Goal: Answer question/provide support: Share knowledge or assist other users

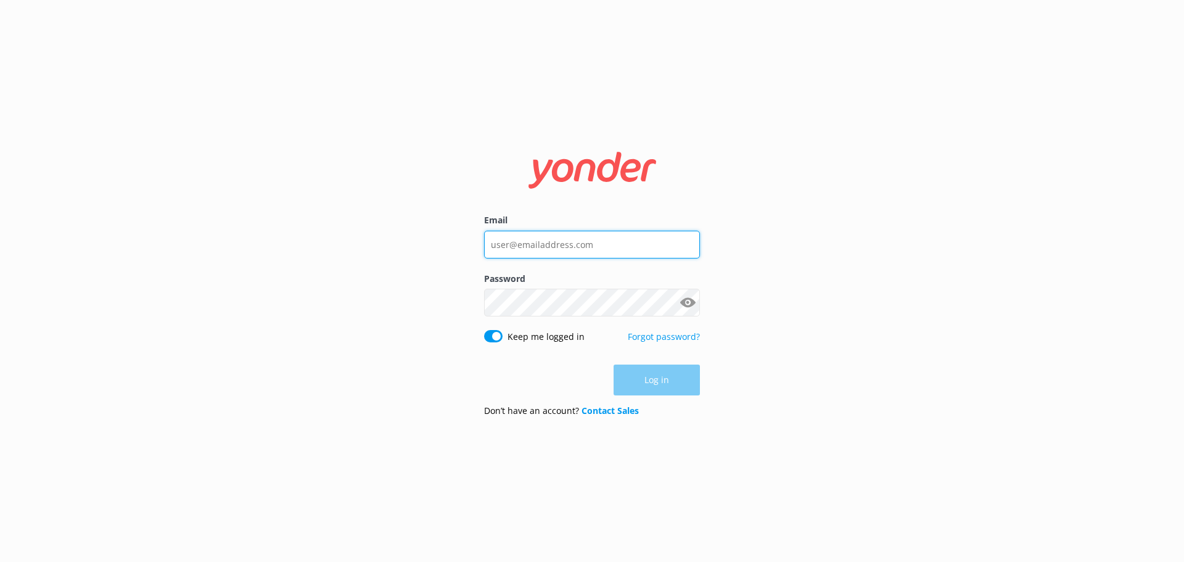
click at [515, 248] on input "Email" at bounding box center [592, 245] width 216 height 28
type input "[PERSON_NAME][EMAIL_ADDRESS][DOMAIN_NAME]"
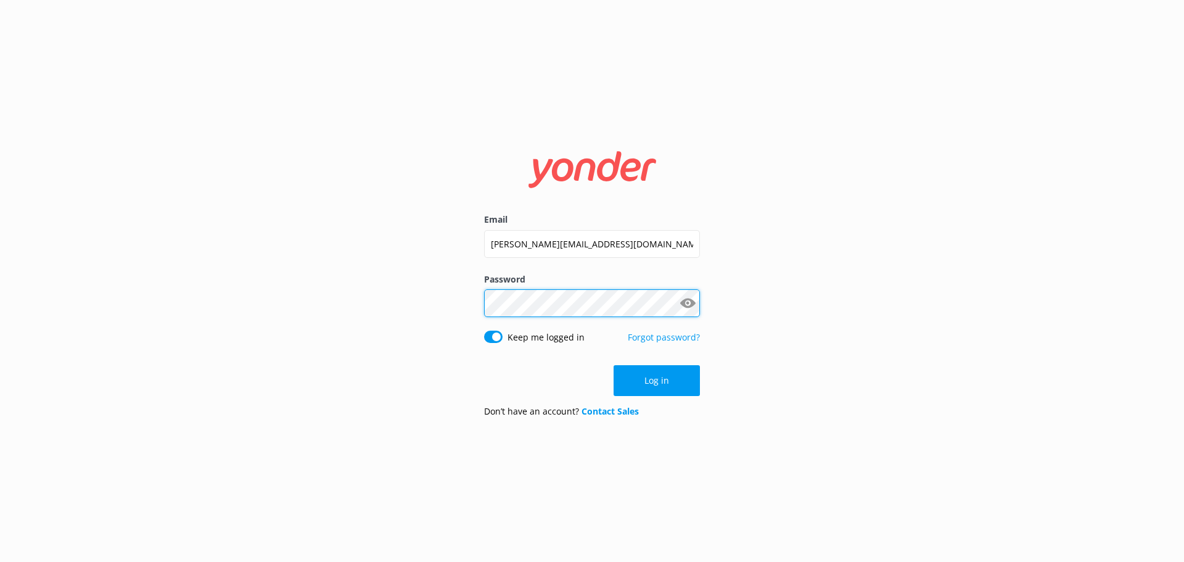
click button "Log in" at bounding box center [656, 380] width 86 height 31
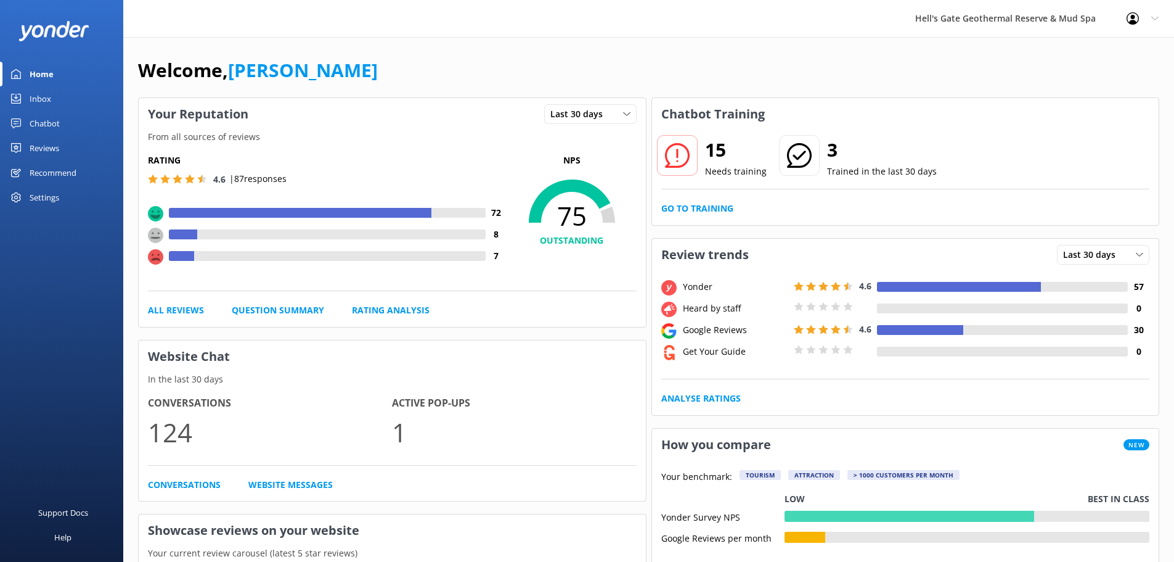
click at [29, 123] on link "Chatbot" at bounding box center [61, 123] width 123 height 25
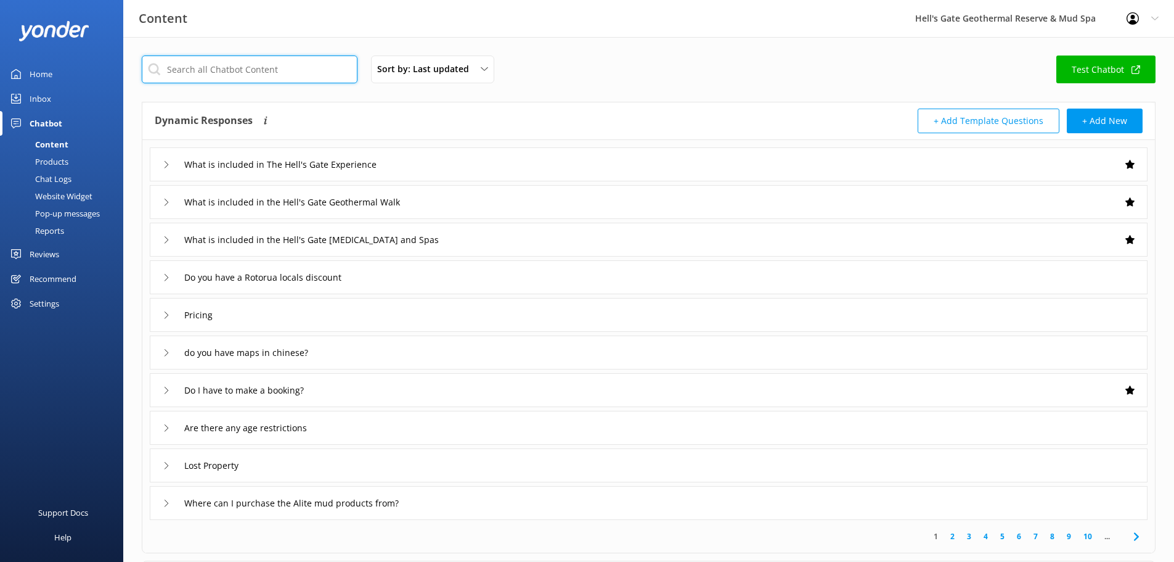
click at [189, 69] on input "text" at bounding box center [250, 69] width 216 height 28
click at [290, 63] on input "text" at bounding box center [250, 69] width 216 height 28
type input "e"
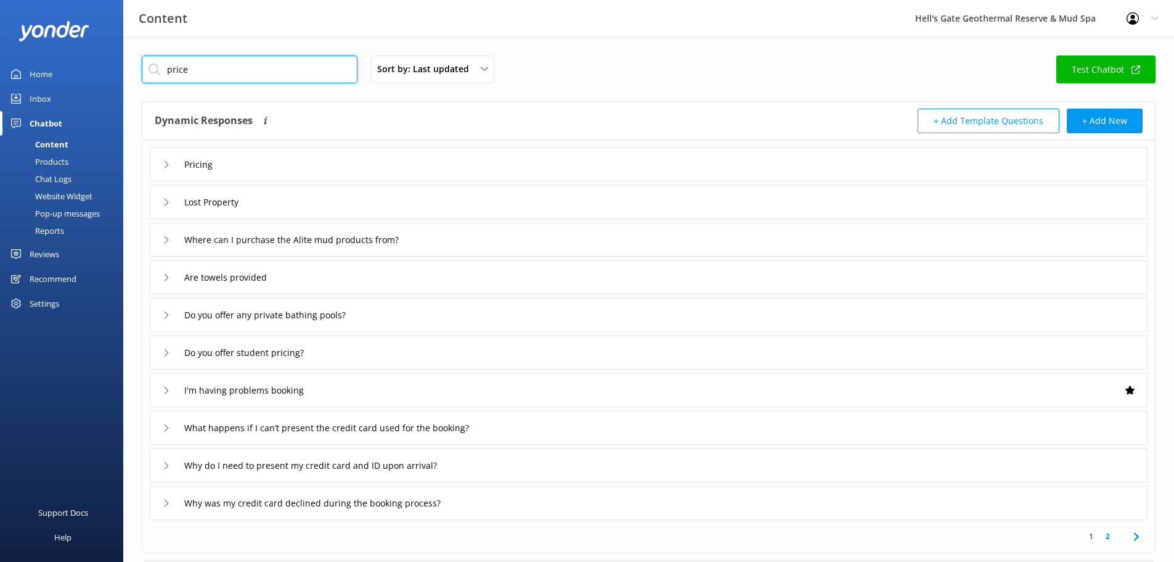
type input "price"
click at [300, 167] on div "Pricing" at bounding box center [649, 164] width 998 height 34
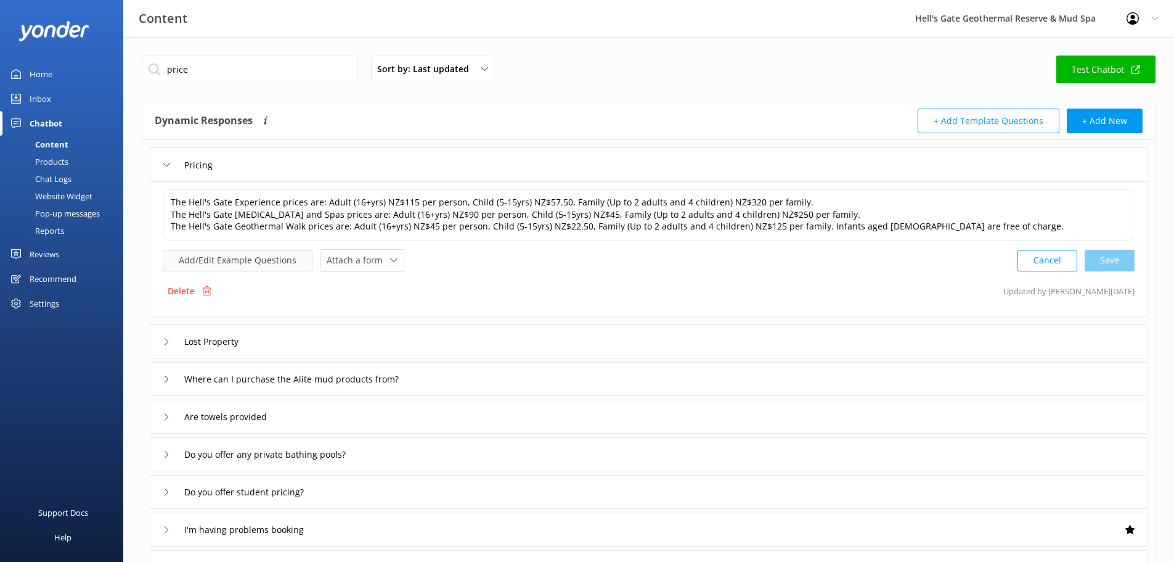
click at [275, 264] on button "Add/Edit Example Questions" at bounding box center [238, 261] width 150 height 22
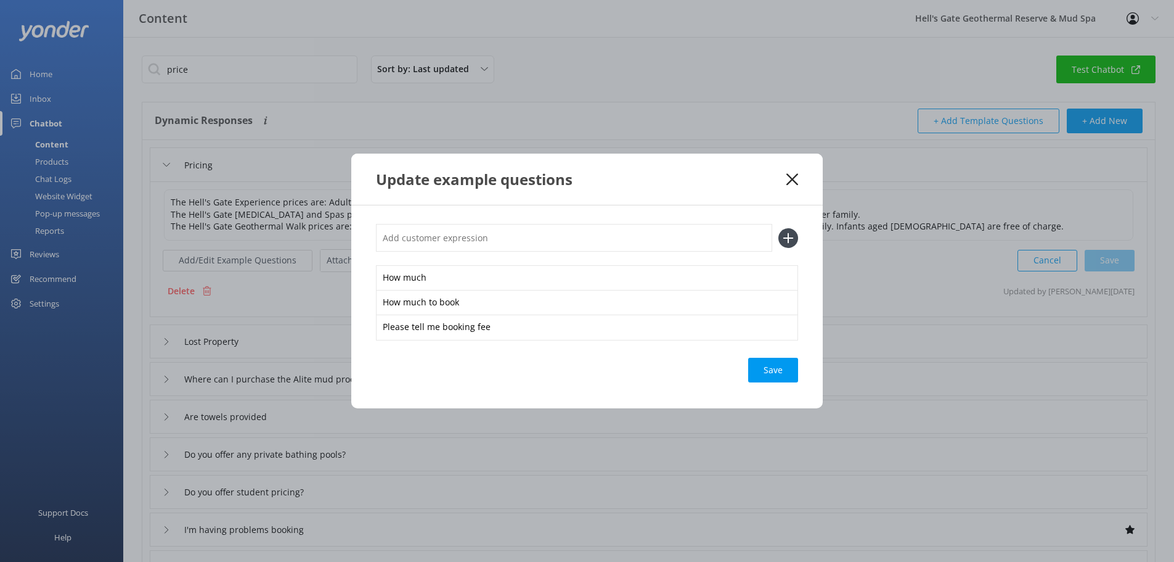
click at [784, 173] on div "Update example questions" at bounding box center [581, 179] width 411 height 20
click at [57, 72] on div "Update example questions How much How much to book Please tell me booking fee S…" at bounding box center [587, 281] width 1174 height 562
click at [801, 181] on div "Update example questions" at bounding box center [587, 179] width 472 height 51
click at [793, 181] on icon at bounding box center [793, 179] width 12 height 12
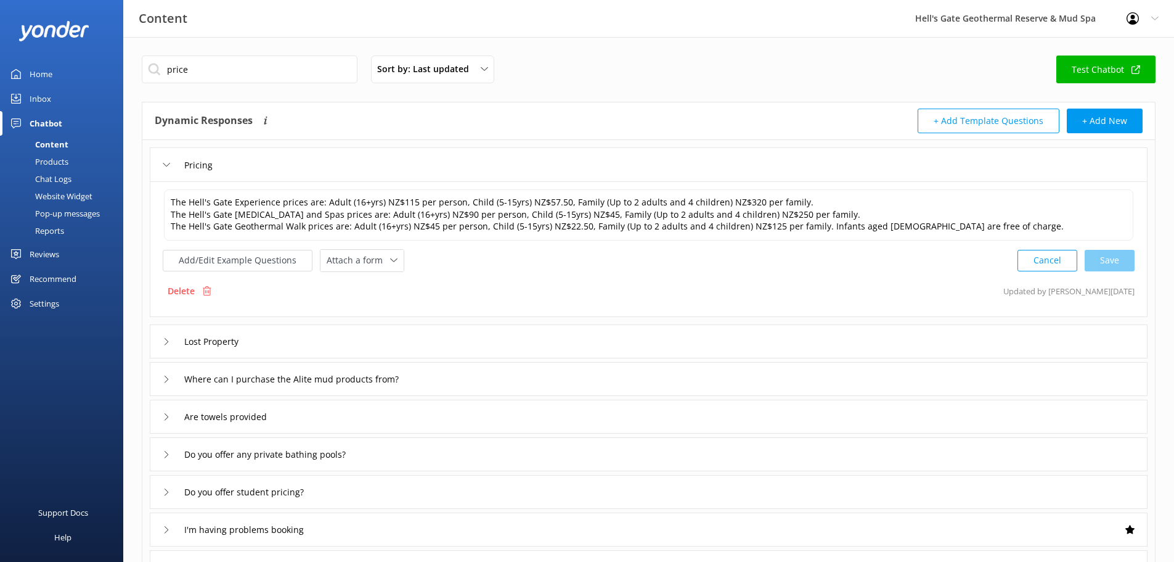
click at [54, 76] on link "Home" at bounding box center [61, 74] width 123 height 25
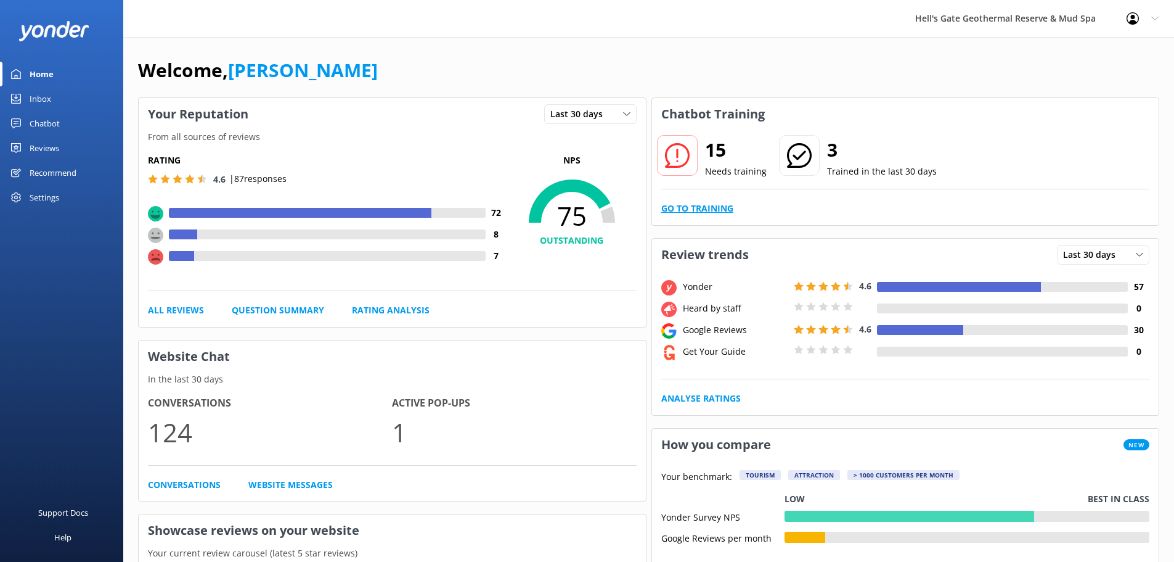
click at [714, 208] on link "Go to Training" at bounding box center [697, 209] width 72 height 14
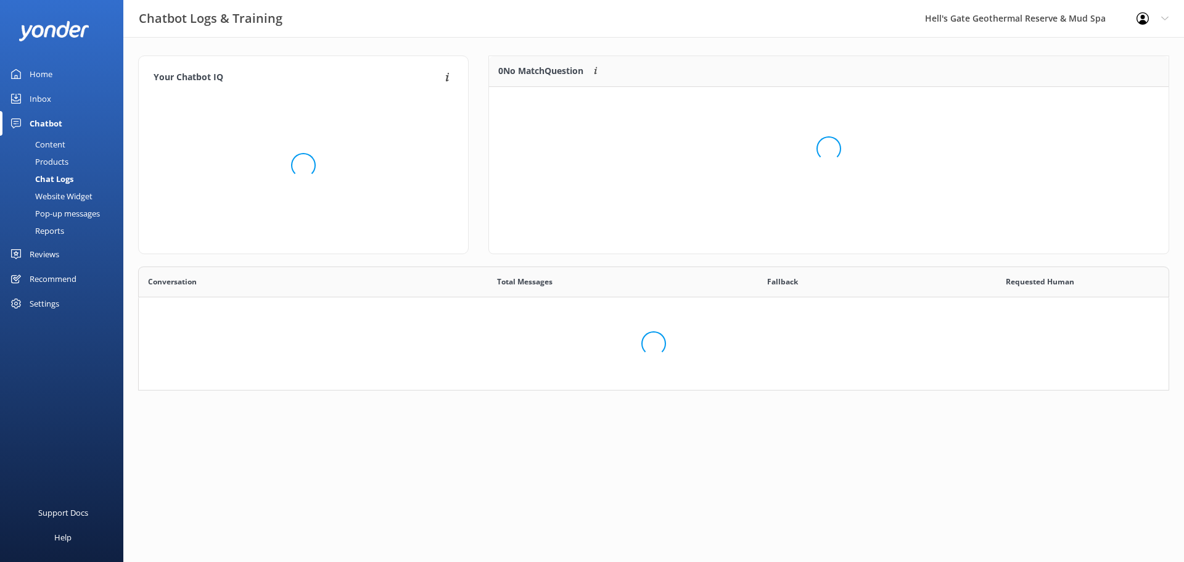
scroll to position [145, 664]
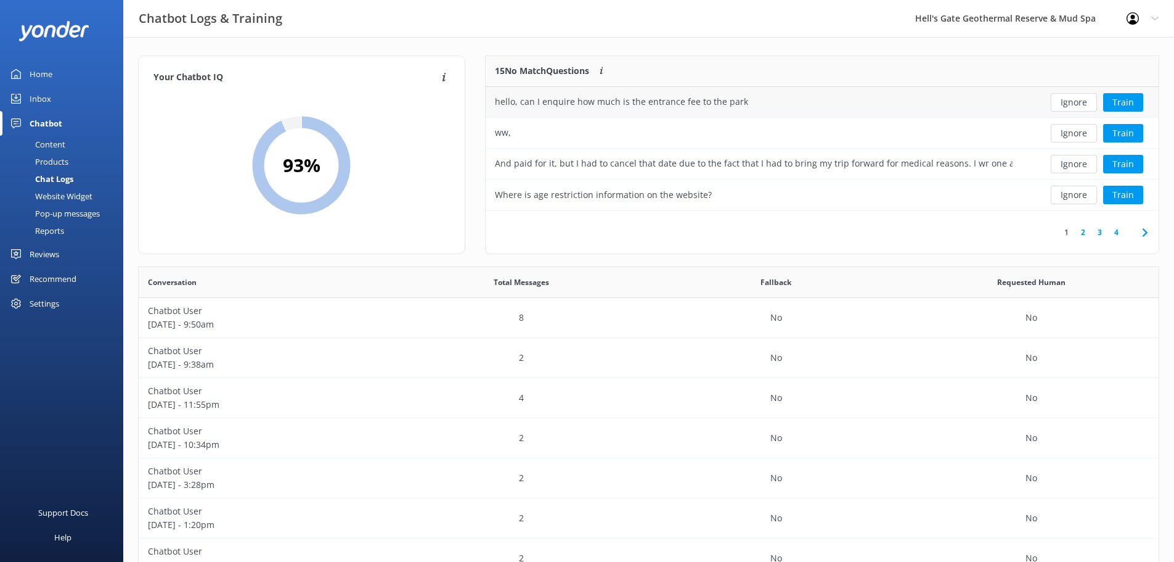
click at [560, 101] on div "hello, can I enquire how much is the entrance fee to the park" at bounding box center [621, 102] width 253 height 14
click at [1124, 104] on button "Train" at bounding box center [1123, 102] width 40 height 18
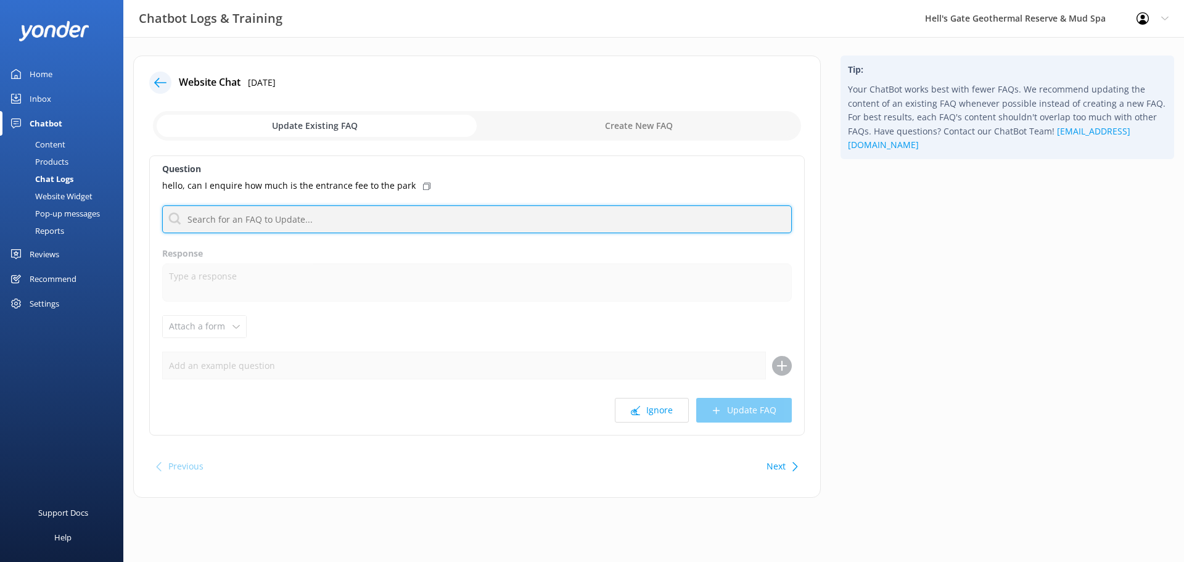
click at [321, 224] on input "text" at bounding box center [476, 219] width 629 height 28
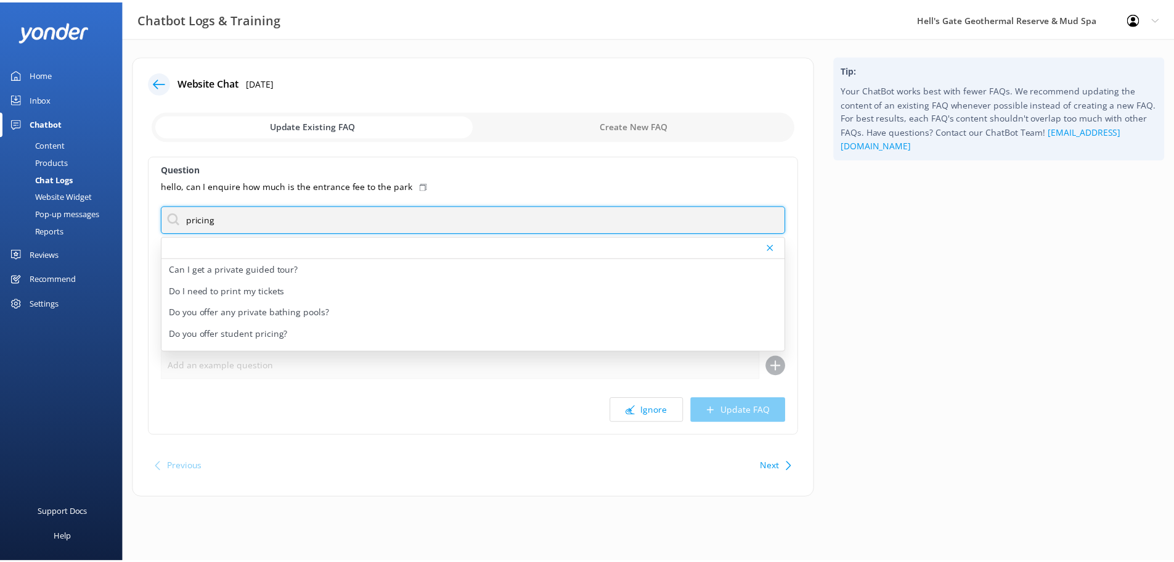
scroll to position [15, 0]
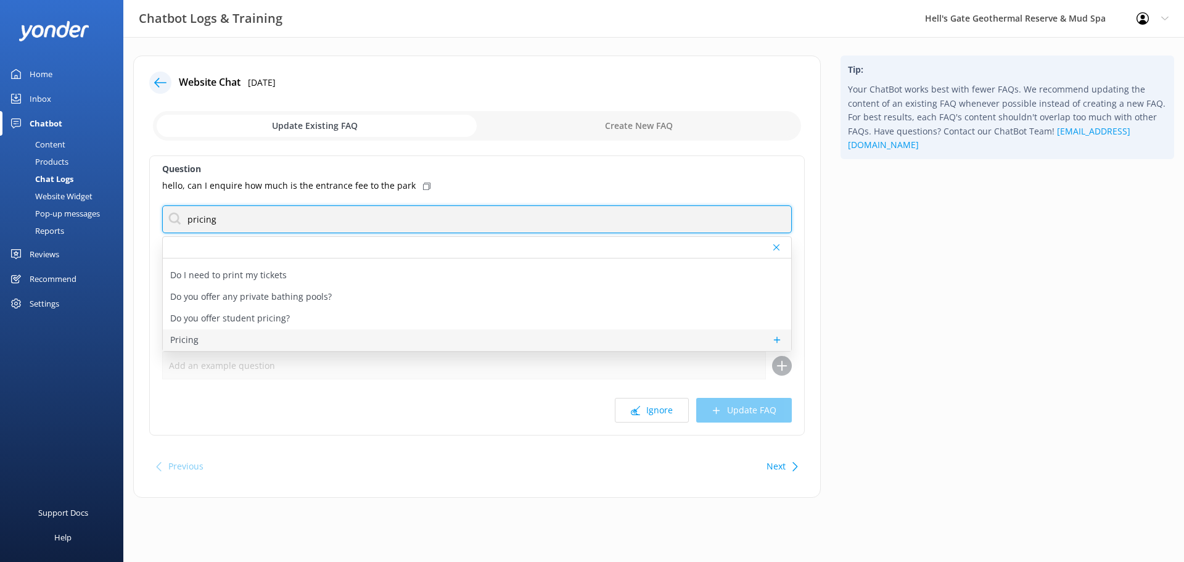
type input "pricing"
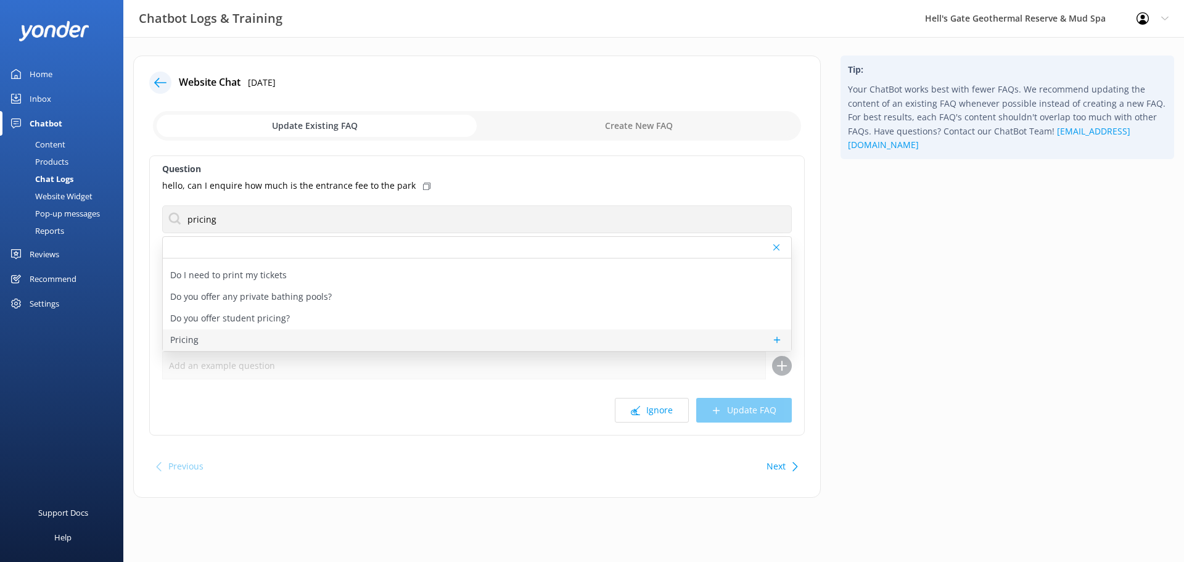
click at [189, 346] on p "Pricing" at bounding box center [184, 340] width 28 height 14
type textarea "The Hell's Gate Experience prices are: Adult (16+yrs) NZ$115 per person, Child …"
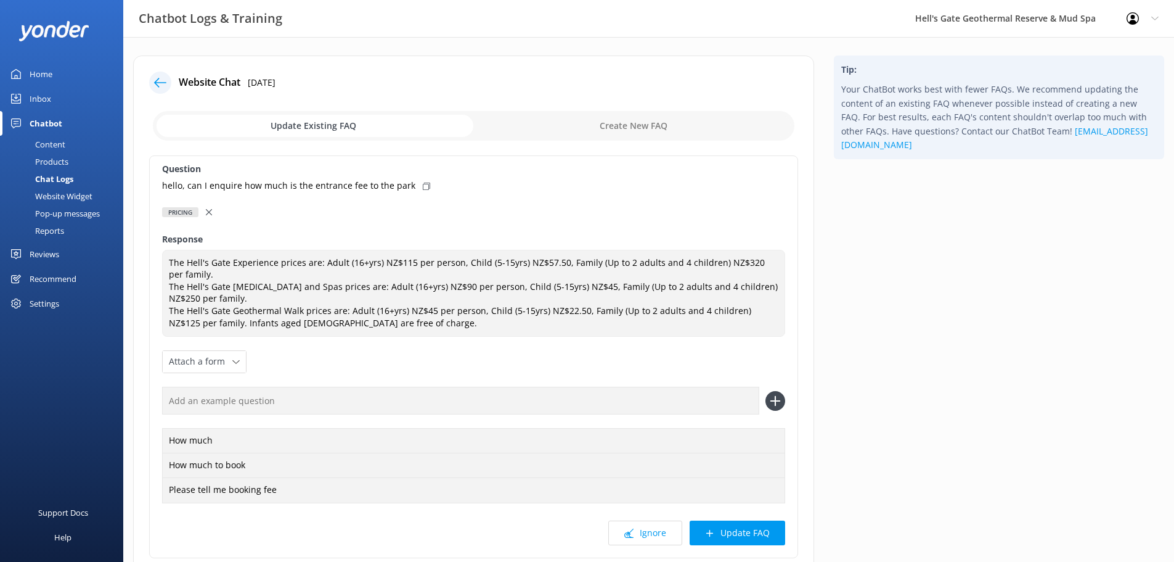
click at [247, 403] on input "text" at bounding box center [460, 401] width 597 height 28
paste input "how much is the entrance fee"
type input "how much is the entrance fee"
click at [774, 401] on icon at bounding box center [776, 401] width 20 height 20
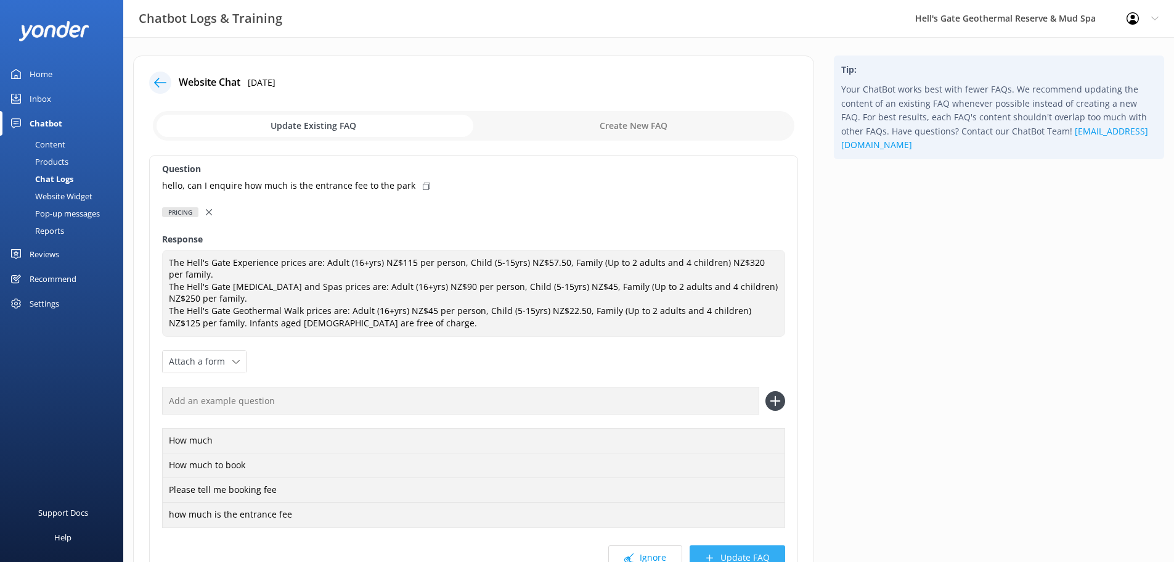
click at [731, 552] on button "Update FAQ" at bounding box center [738, 557] width 96 height 25
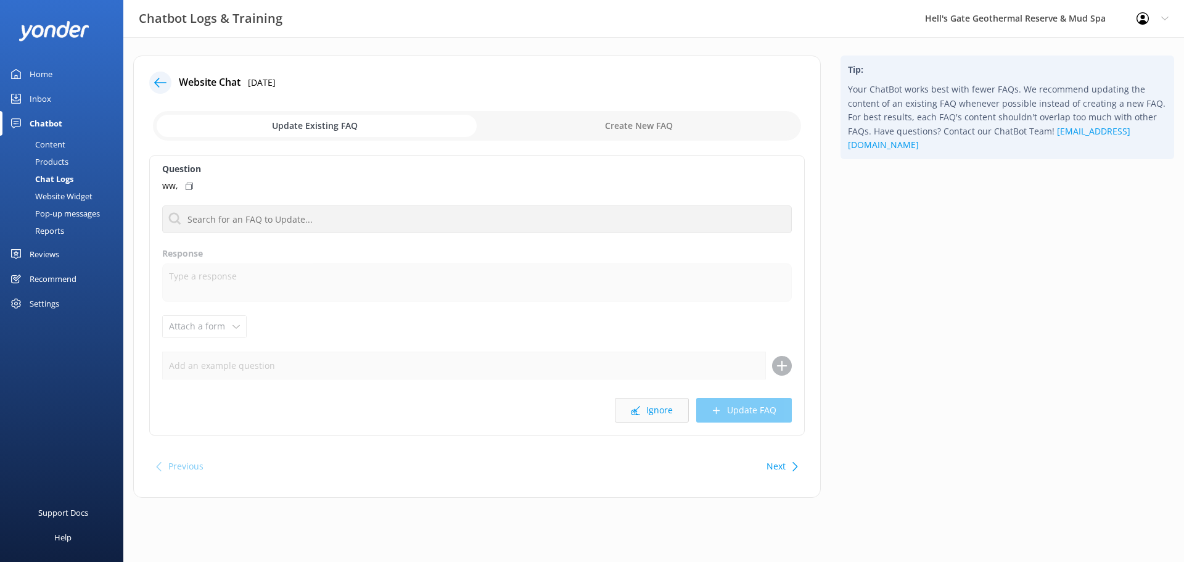
click at [657, 409] on button "Ignore" at bounding box center [652, 410] width 74 height 25
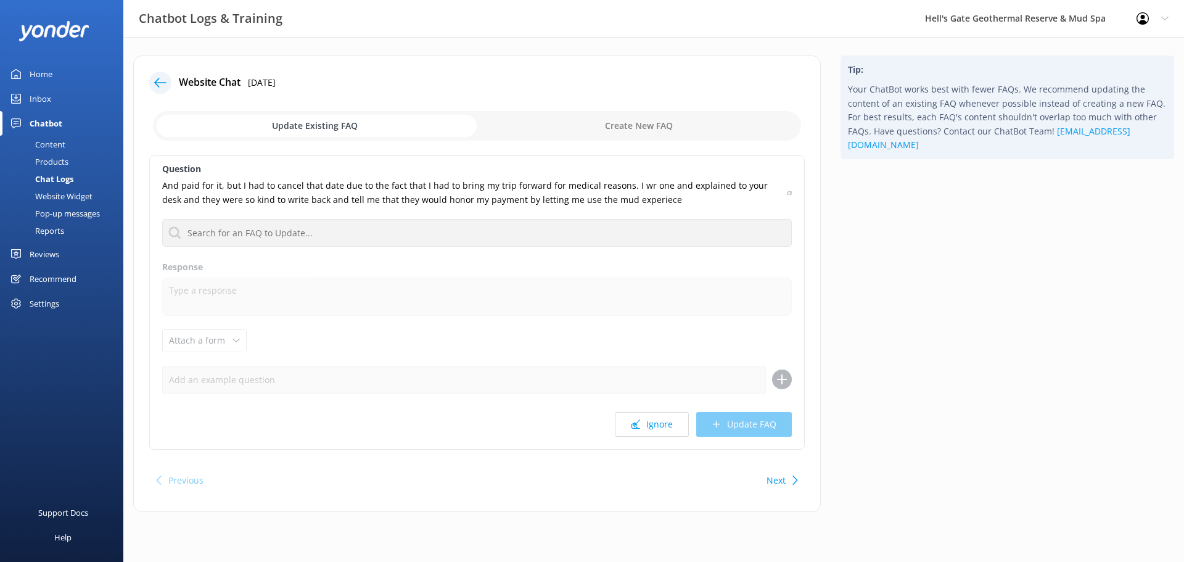
click at [150, 72] on div at bounding box center [164, 83] width 30 height 22
click at [151, 86] on div at bounding box center [160, 83] width 22 height 22
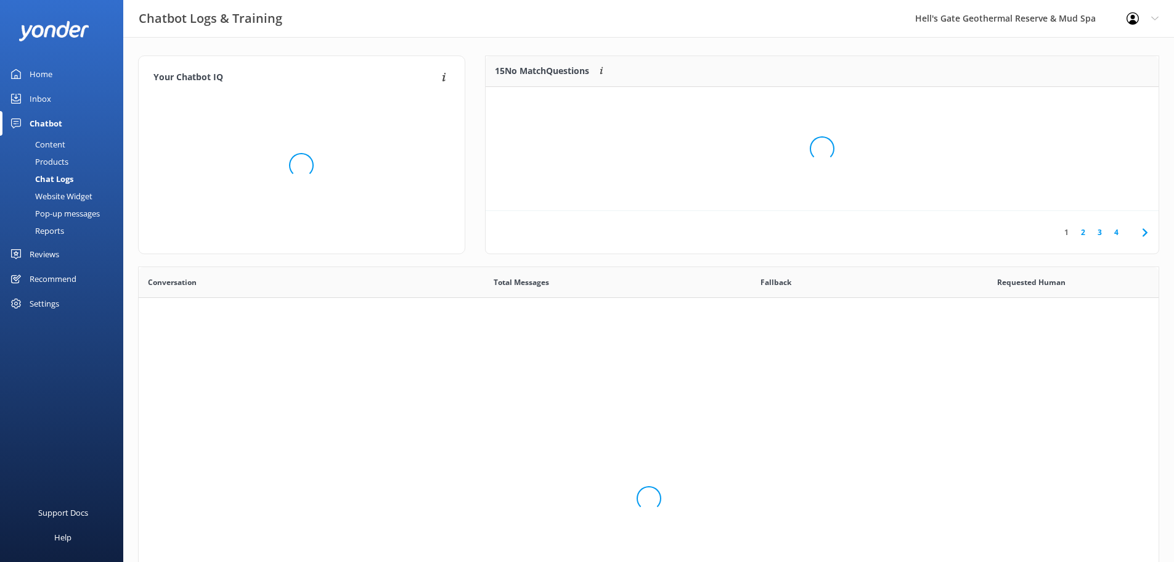
scroll to position [423, 1011]
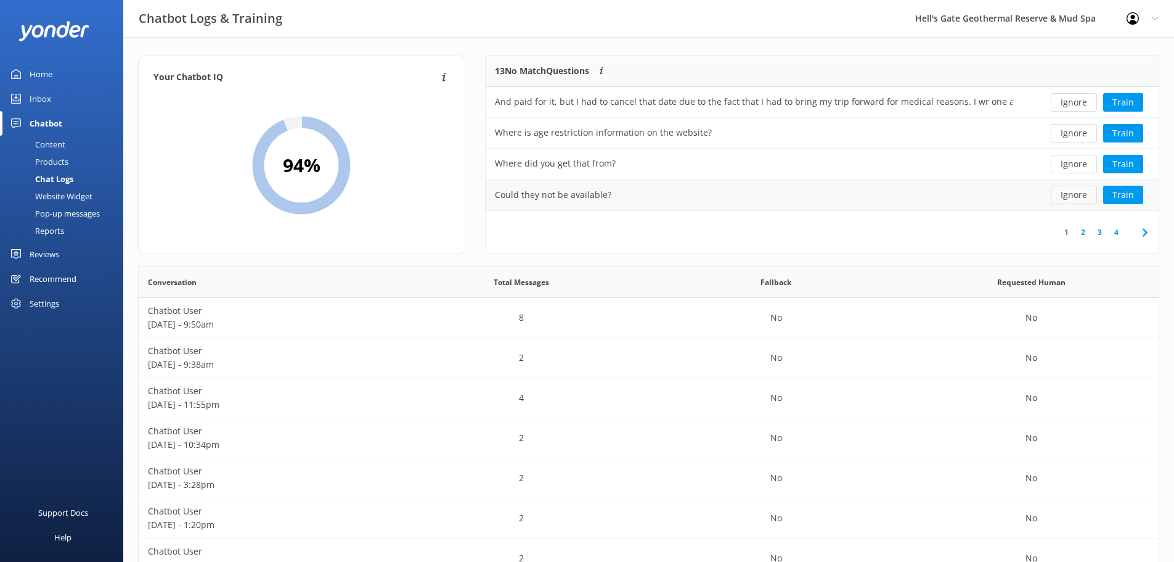
click at [1073, 195] on button "Ignore" at bounding box center [1074, 195] width 46 height 18
click at [1078, 165] on button "Ignore" at bounding box center [1074, 164] width 46 height 18
click at [68, 149] on link "Content" at bounding box center [65, 144] width 116 height 17
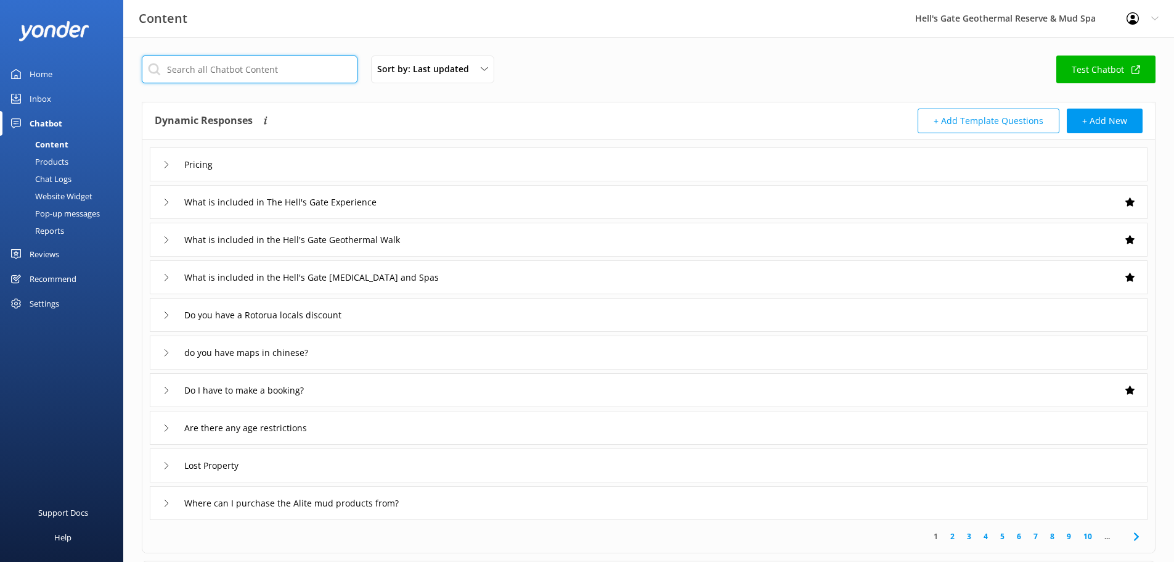
click at [207, 64] on input "text" at bounding box center [250, 69] width 216 height 28
click at [362, 150] on div "Pricing" at bounding box center [649, 164] width 998 height 34
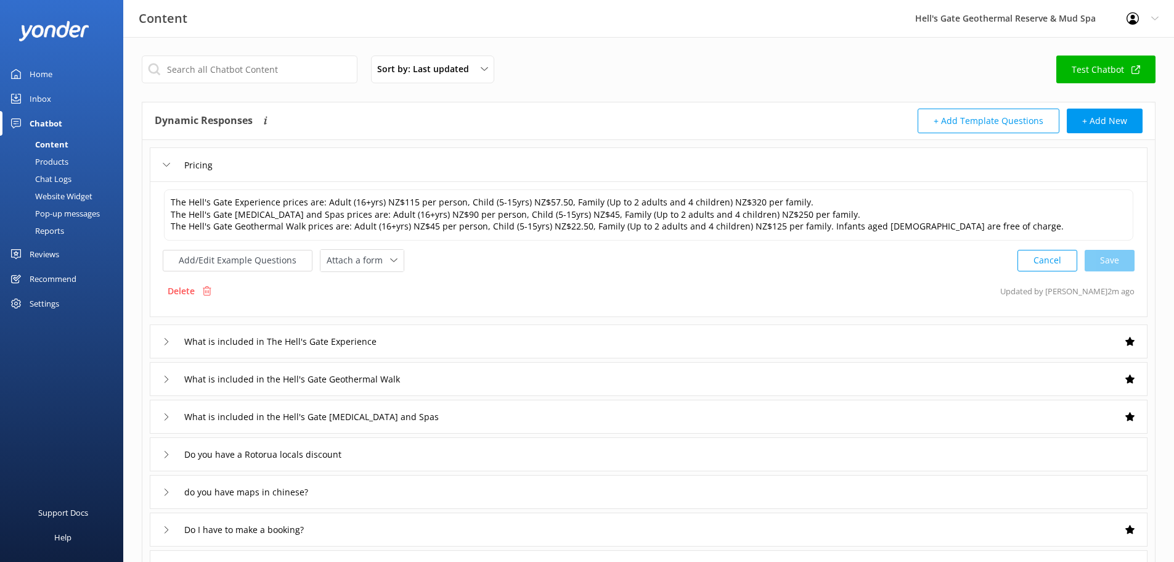
click at [362, 152] on div "Pricing" at bounding box center [649, 164] width 998 height 34
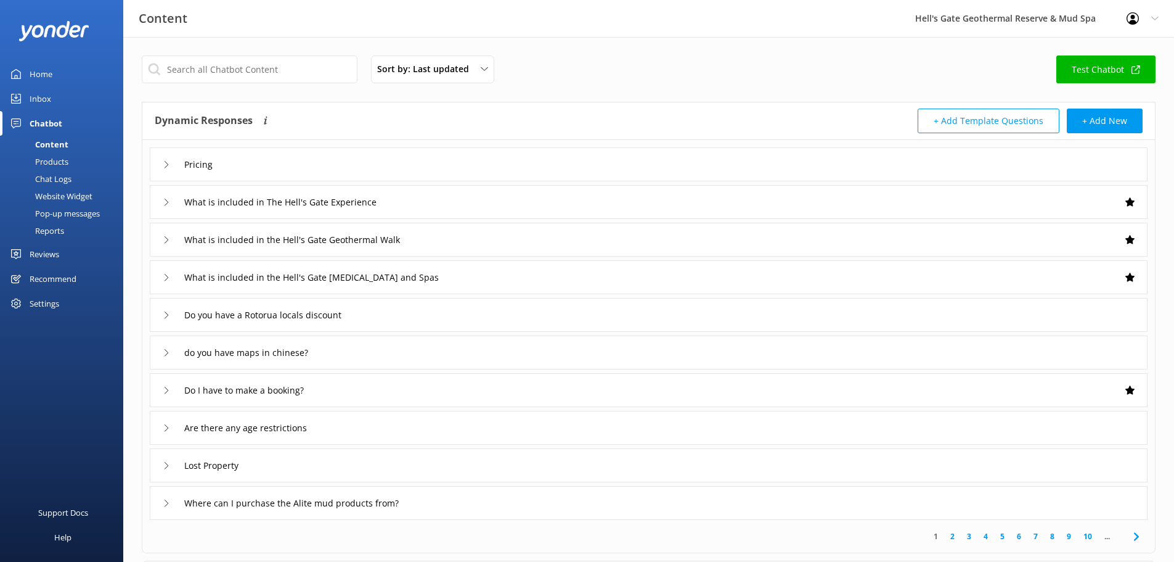
click at [39, 77] on div "Home" at bounding box center [41, 74] width 23 height 25
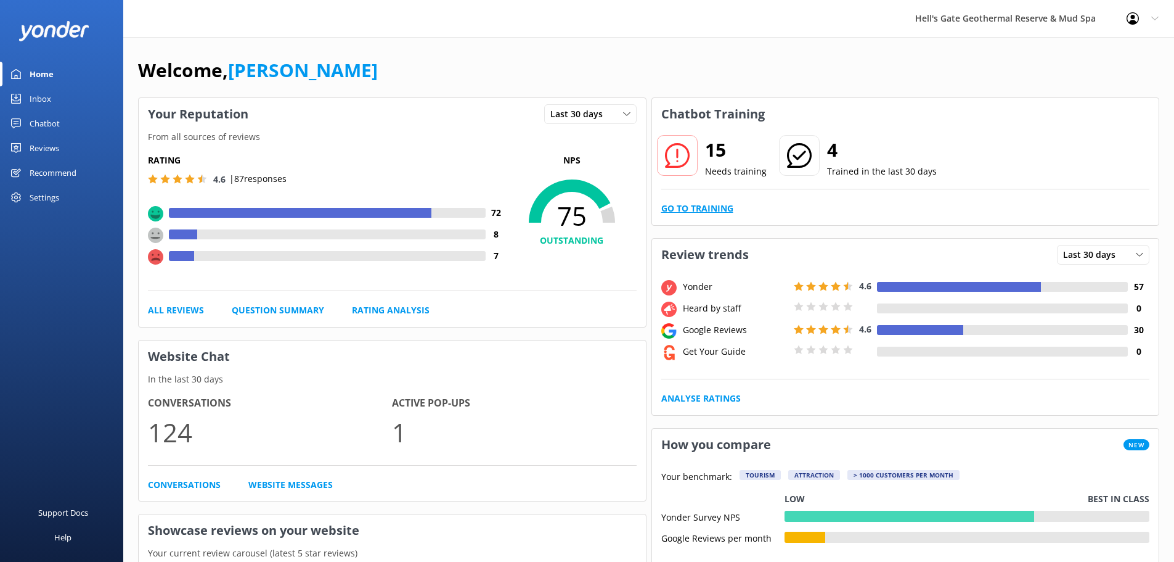
click at [720, 205] on link "Go to Training" at bounding box center [697, 209] width 72 height 14
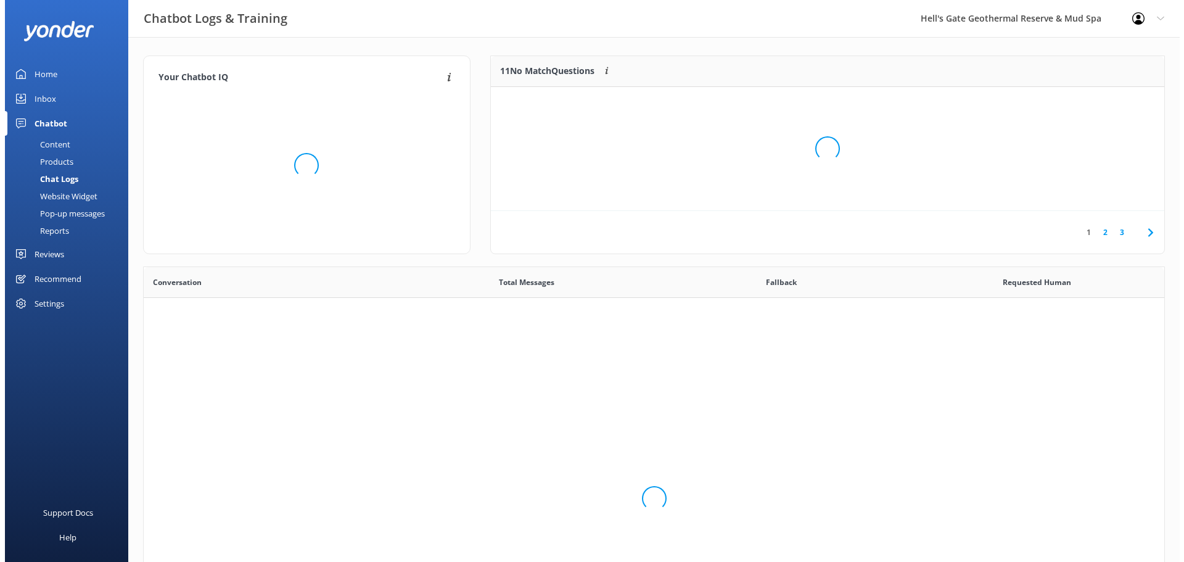
scroll to position [423, 1011]
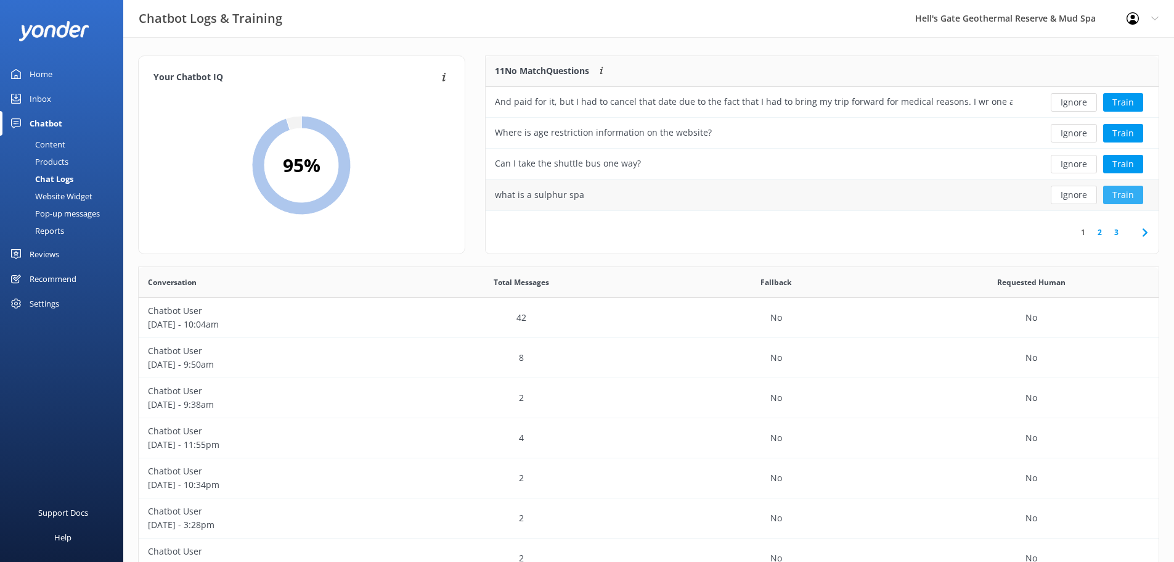
click at [1126, 190] on button "Train" at bounding box center [1123, 195] width 40 height 18
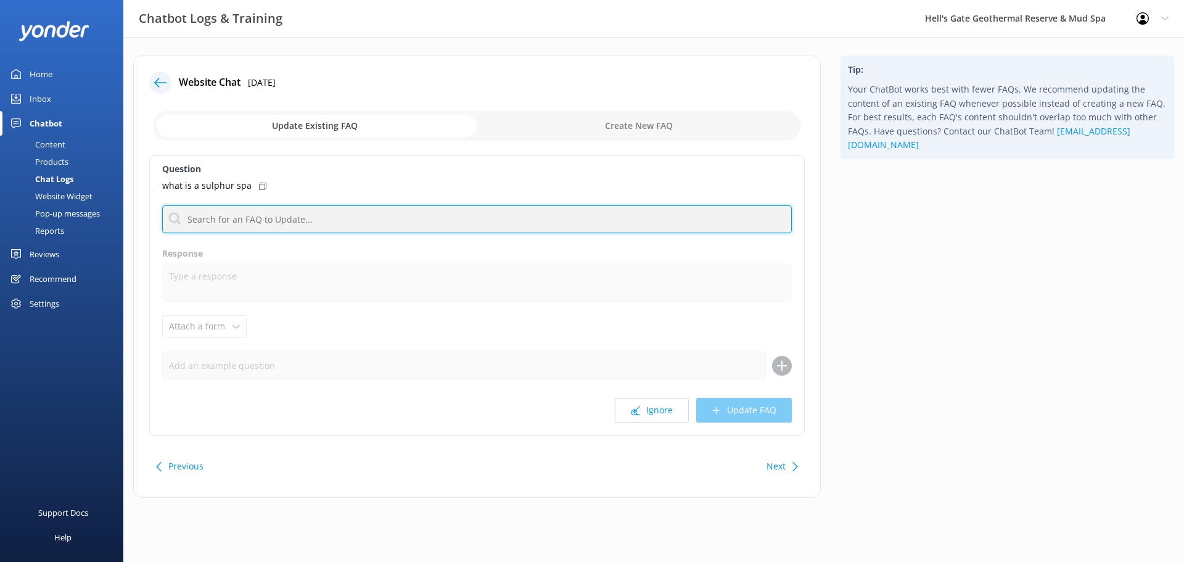
click at [226, 224] on input "text" at bounding box center [476, 219] width 629 height 28
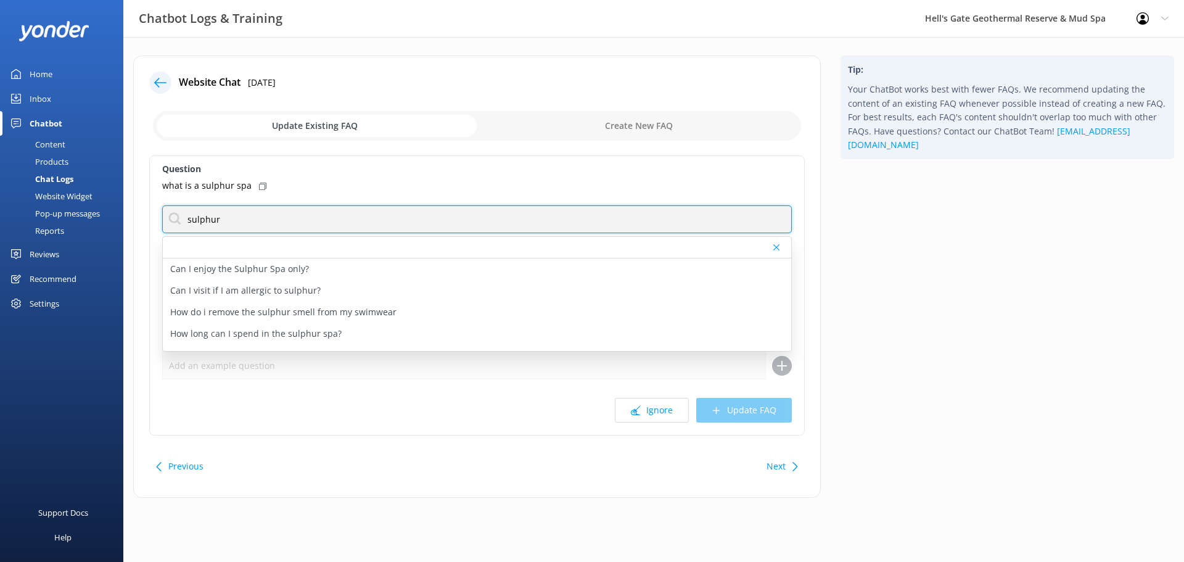
type input "sulphur"
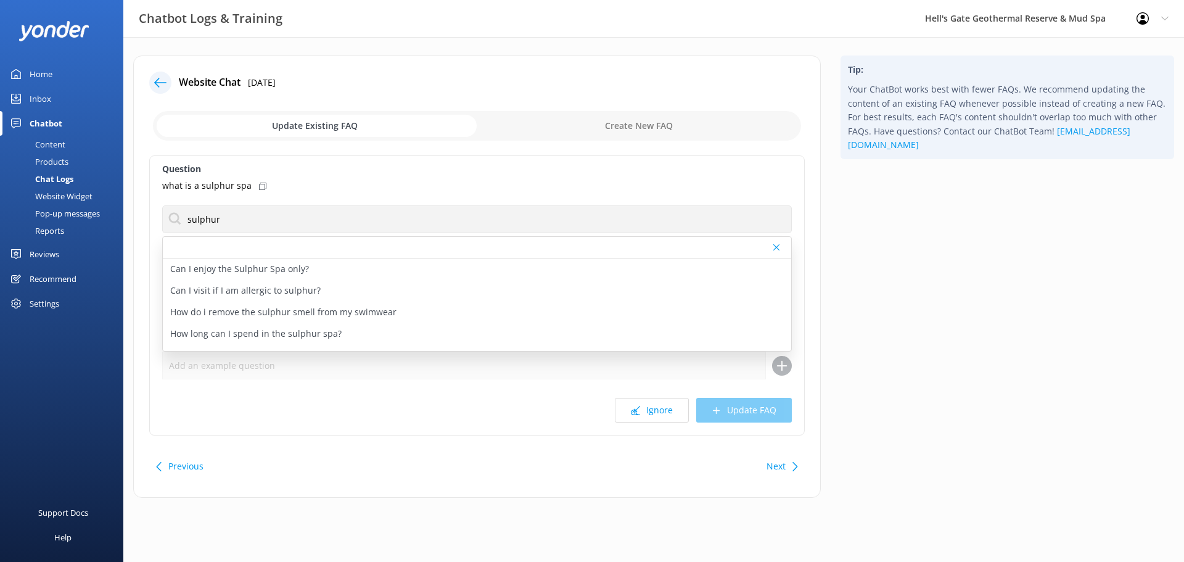
click at [902, 269] on div "Tip: Your ChatBot works best with fewer FAQs. We recommend updating the content…" at bounding box center [1006, 282] width 353 height 454
click at [51, 142] on div "Content" at bounding box center [36, 144] width 58 height 17
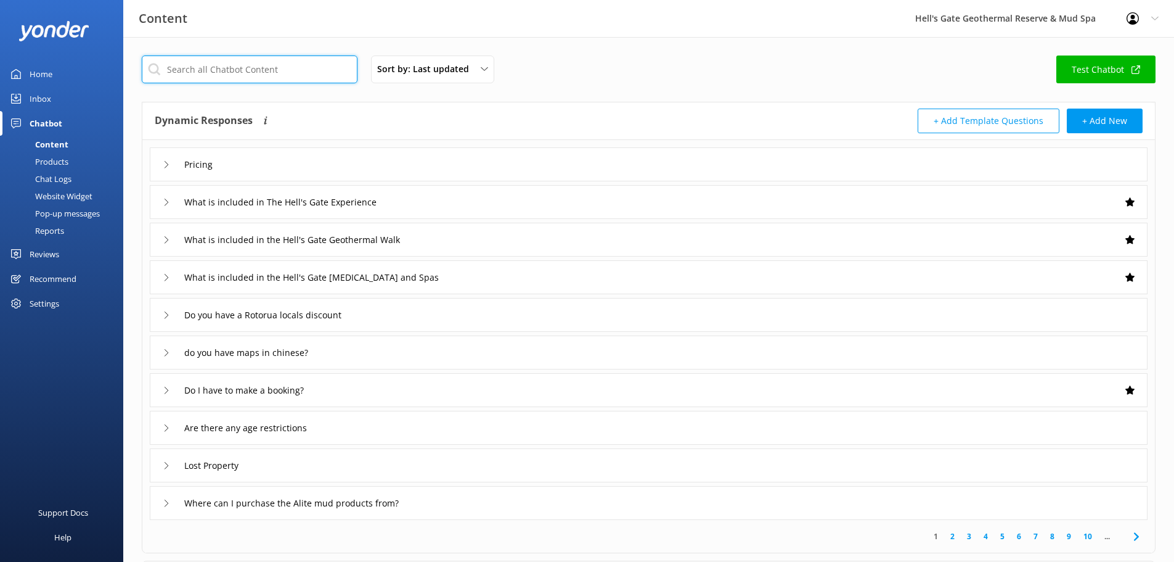
click at [239, 67] on input "text" at bounding box center [250, 69] width 216 height 28
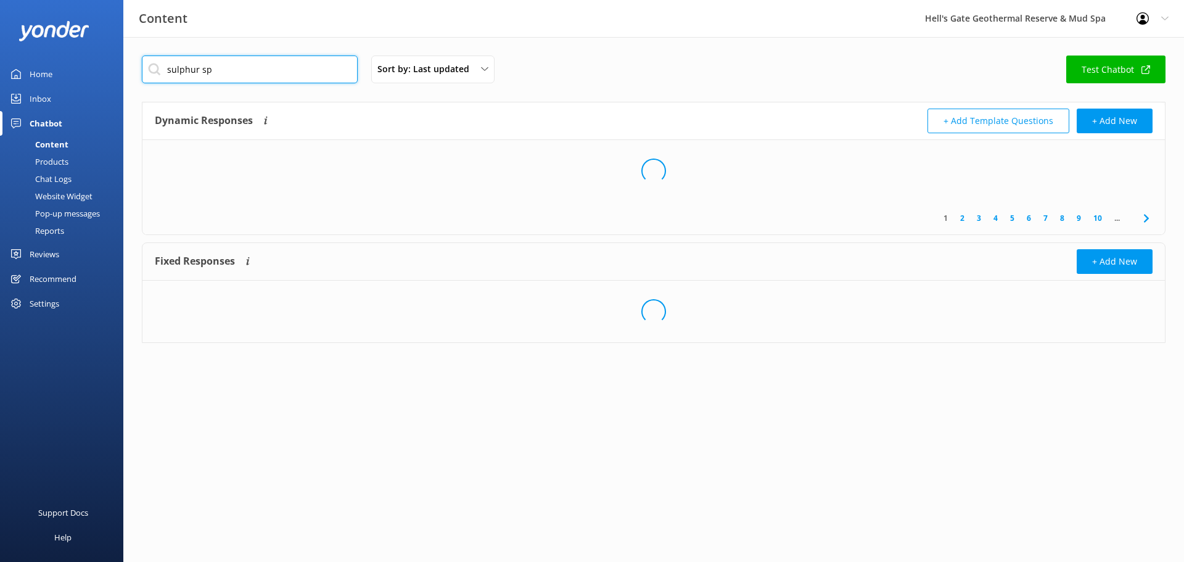
type input "sulphur spa"
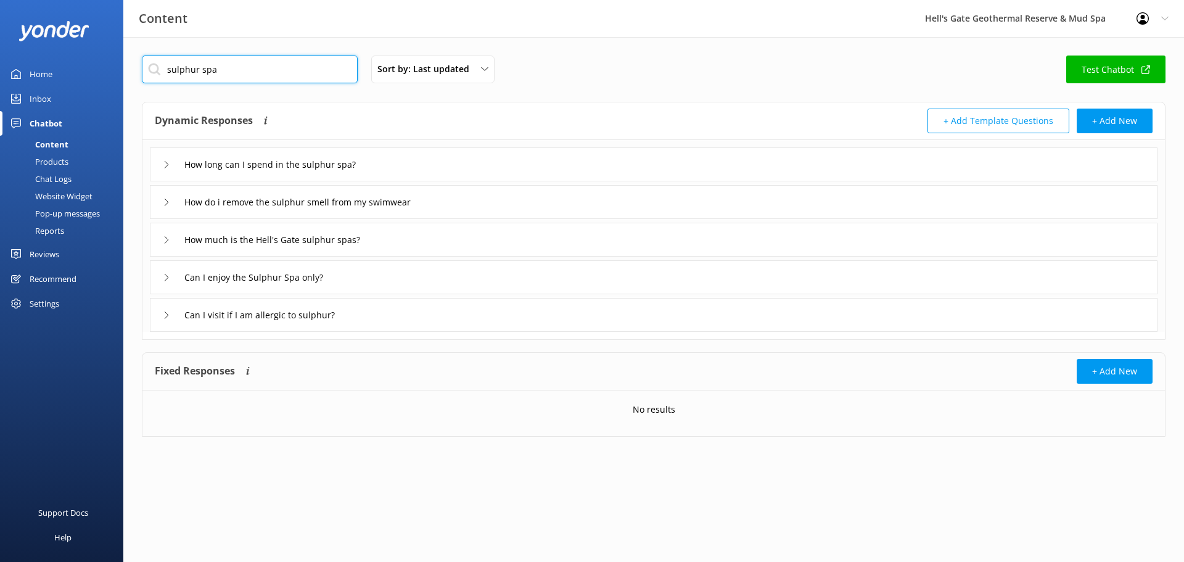
type input "How much is the Hell's Gate sulphur spas?"
type input "Can I enjoy the Sulphur Spa only?"
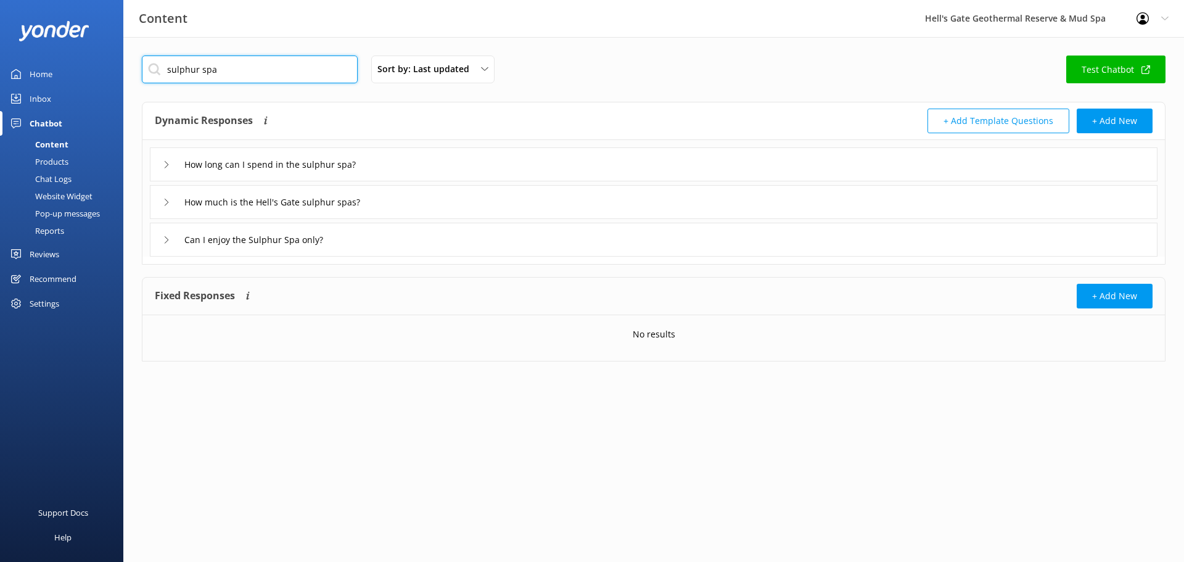
type input "sulphur spa"
